Goal: Task Accomplishment & Management: Use online tool/utility

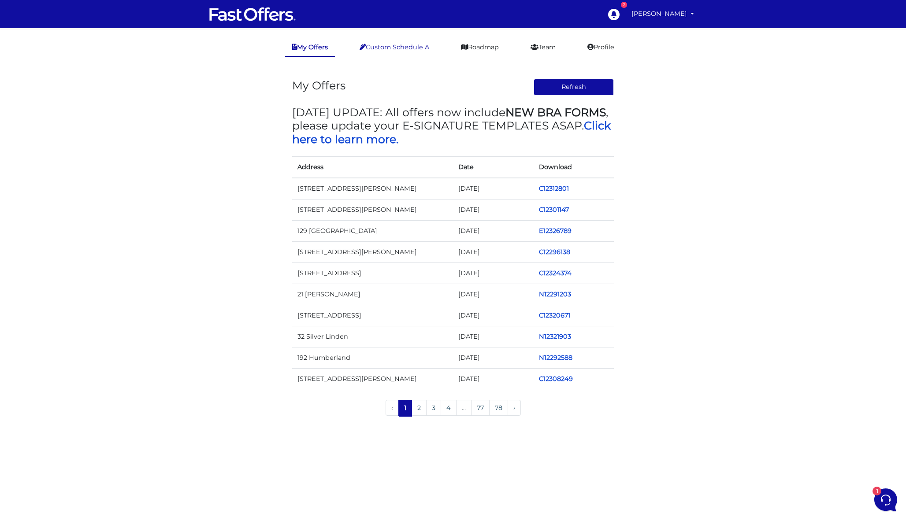
click at [400, 44] on link "Custom Schedule A" at bounding box center [395, 47] width 84 height 17
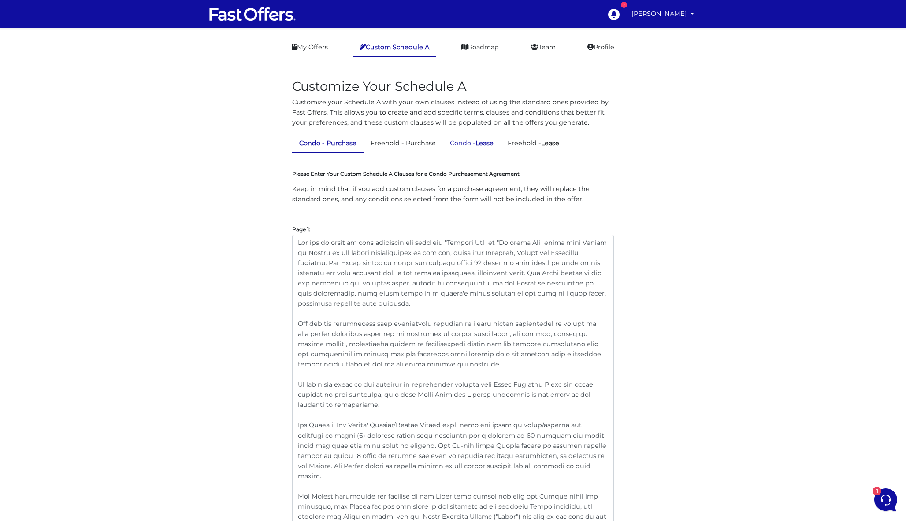
click at [479, 140] on link "Condo - Lease" at bounding box center [472, 143] width 58 height 17
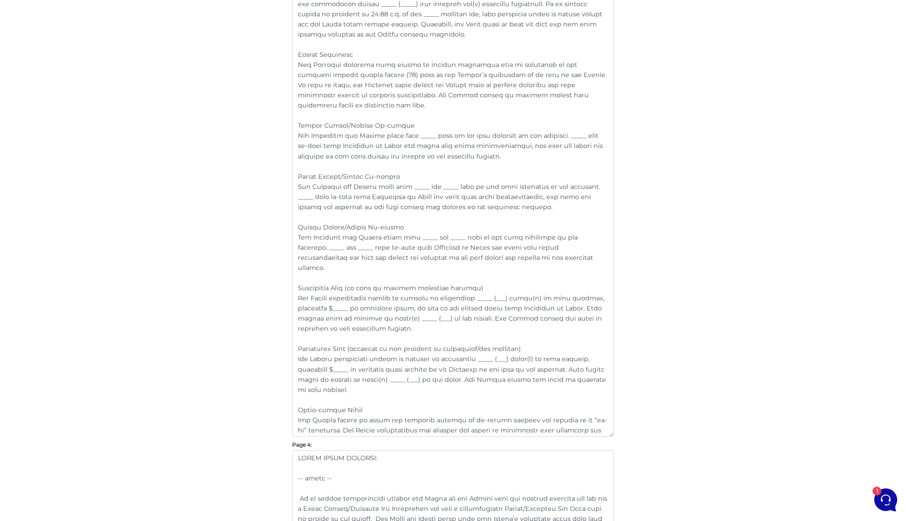
scroll to position [1072, 0]
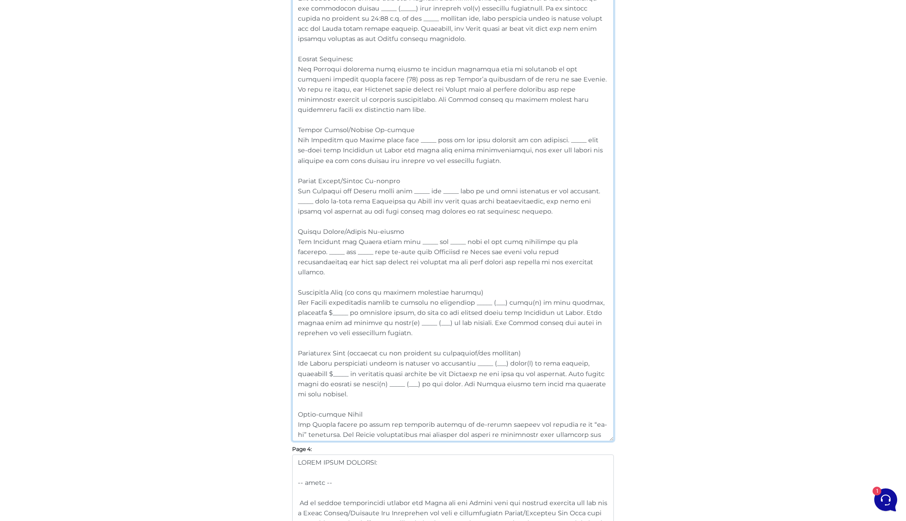
drag, startPoint x: 413, startPoint y: 322, endPoint x: 281, endPoint y: 289, distance: 136.2
click at [281, 289] on div "Customize Your Schedule A Customize your Schedule A with your own clauses inste…" at bounding box center [453, 30] width 502 height 2075
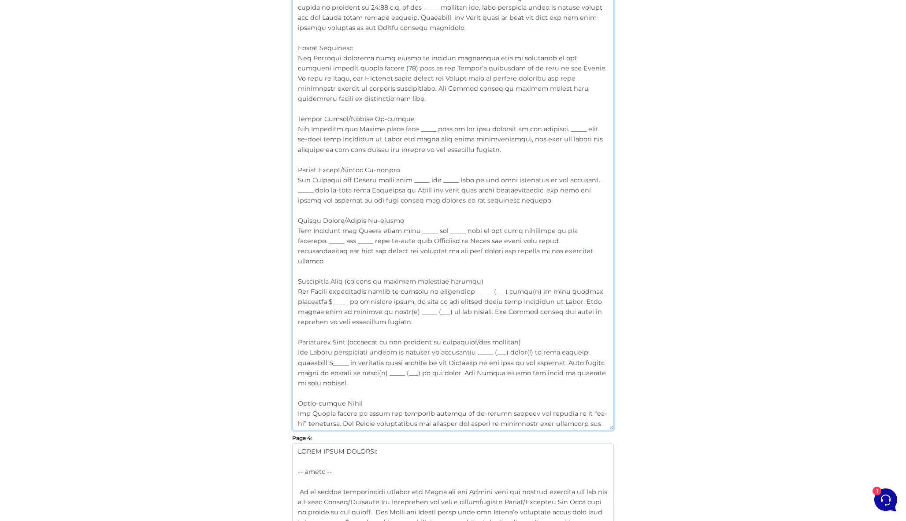
scroll to position [1070, 0]
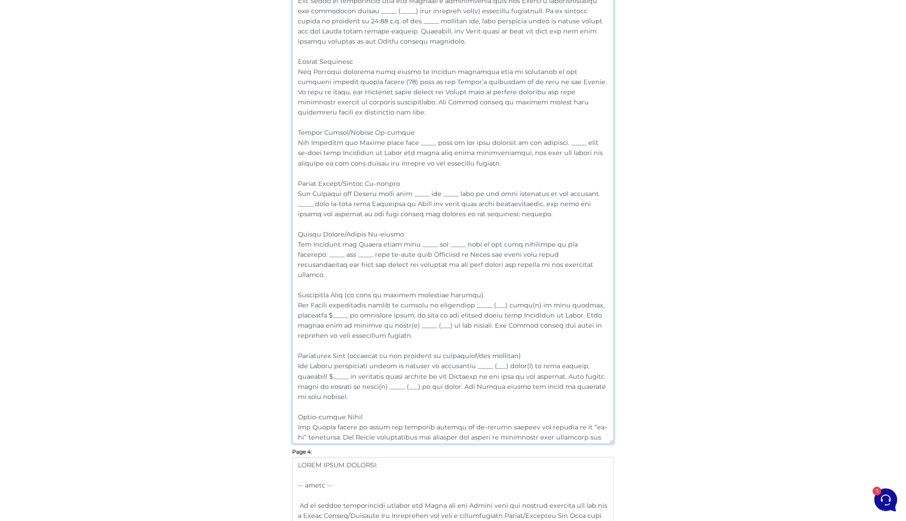
click at [424, 229] on textarea at bounding box center [453, 204] width 322 height 482
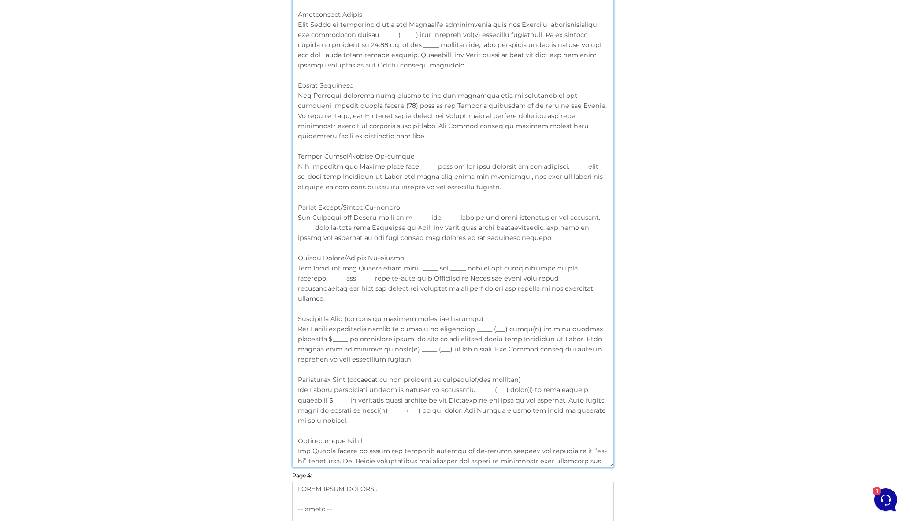
scroll to position [1042, 0]
drag, startPoint x: 481, startPoint y: 189, endPoint x: 283, endPoint y: 172, distance: 198.2
click at [283, 172] on div "Customize Your Schedule A Customize your Schedule A with your own clauses inste…" at bounding box center [453, 60] width 502 height 2075
